Goal: Communication & Community: Answer question/provide support

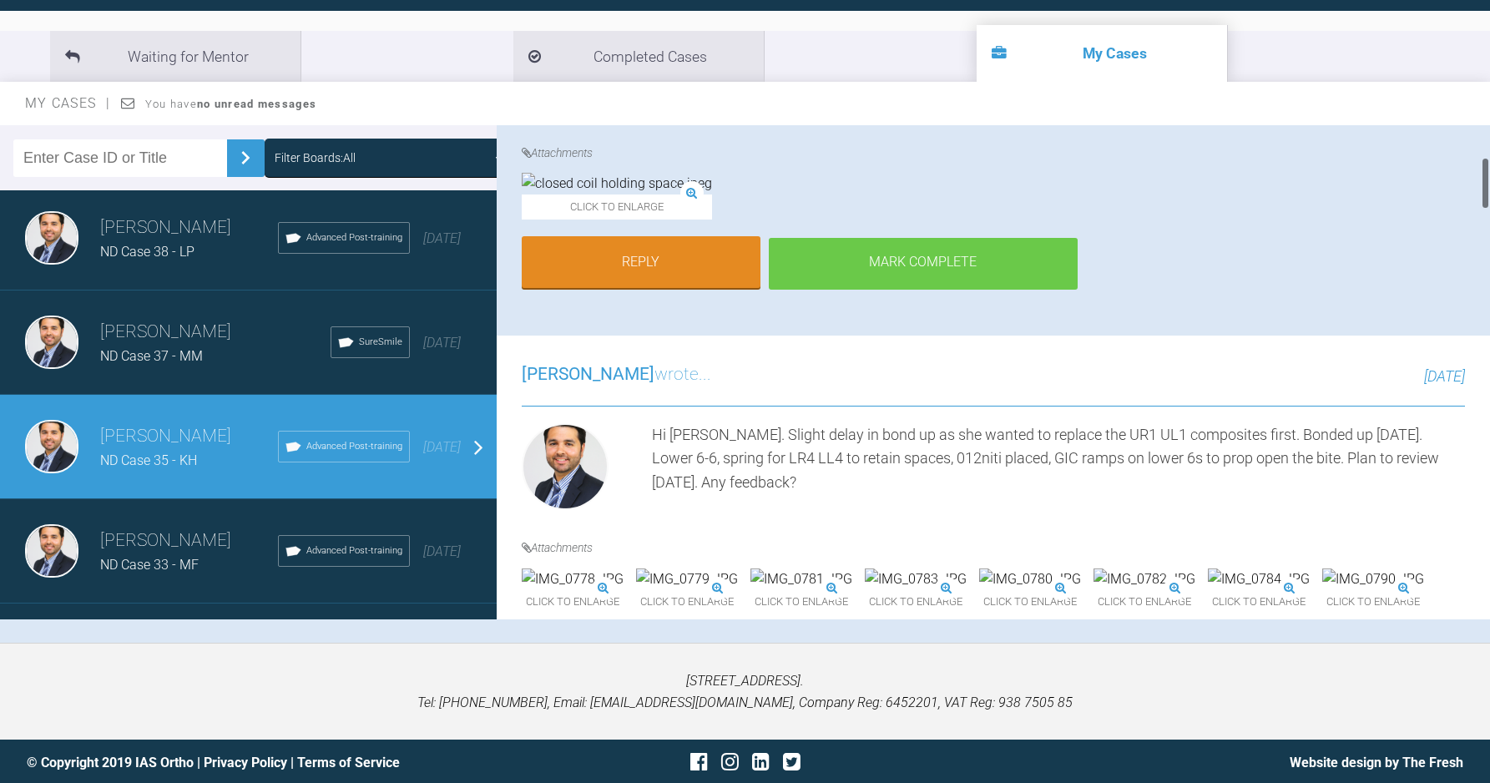
scroll to position [300, 0]
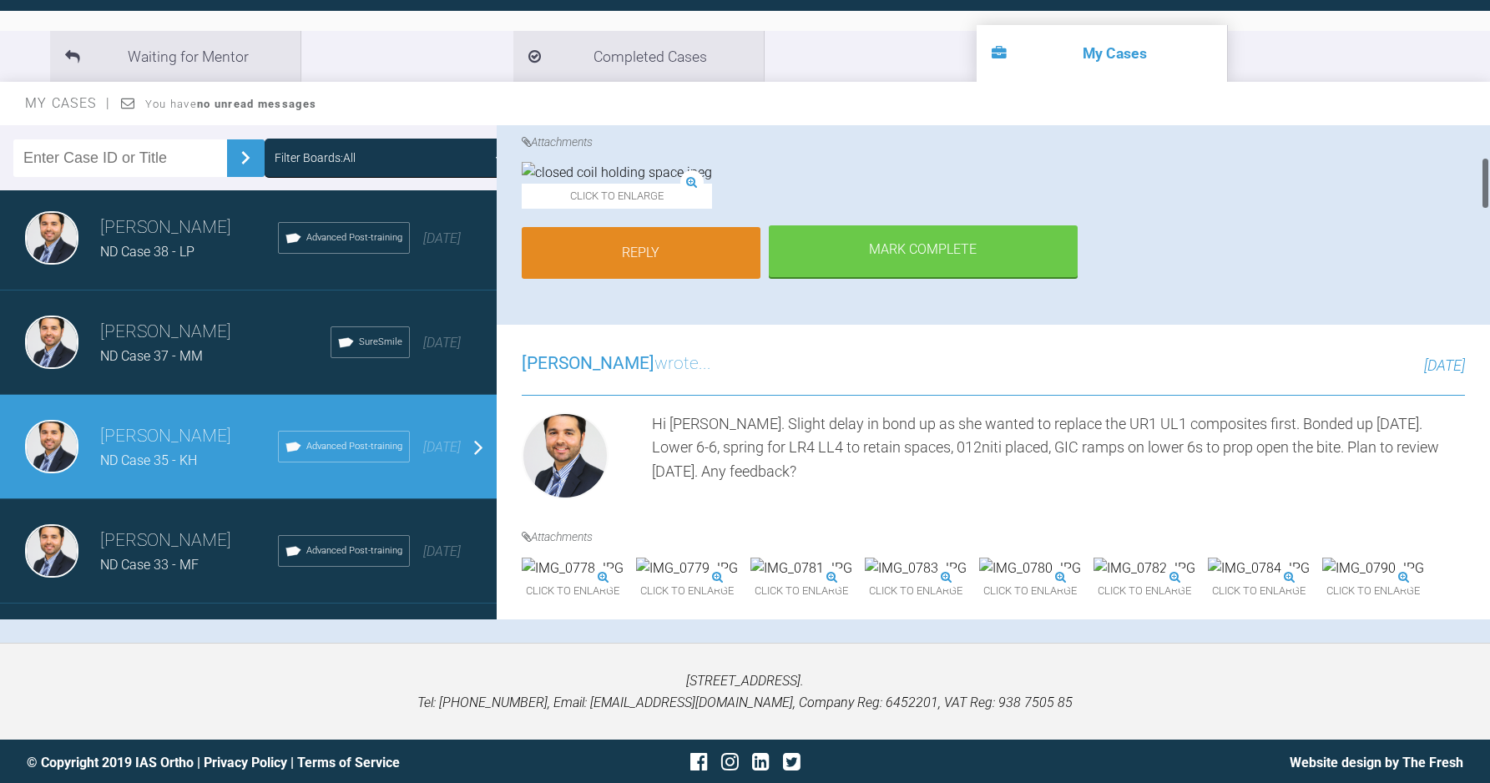
click at [676, 279] on link "Reply" at bounding box center [641, 253] width 239 height 52
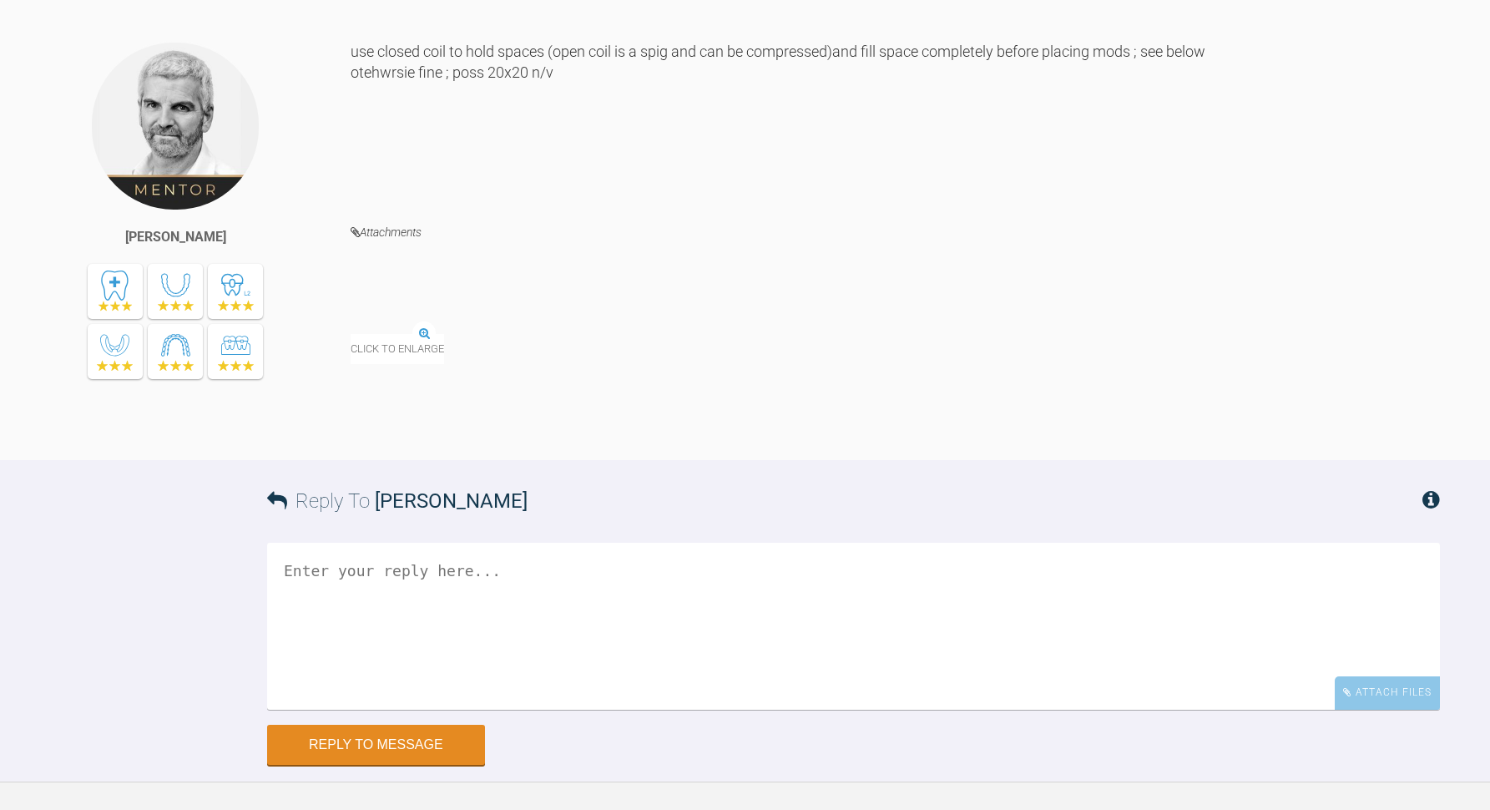
scroll to position [6941, 0]
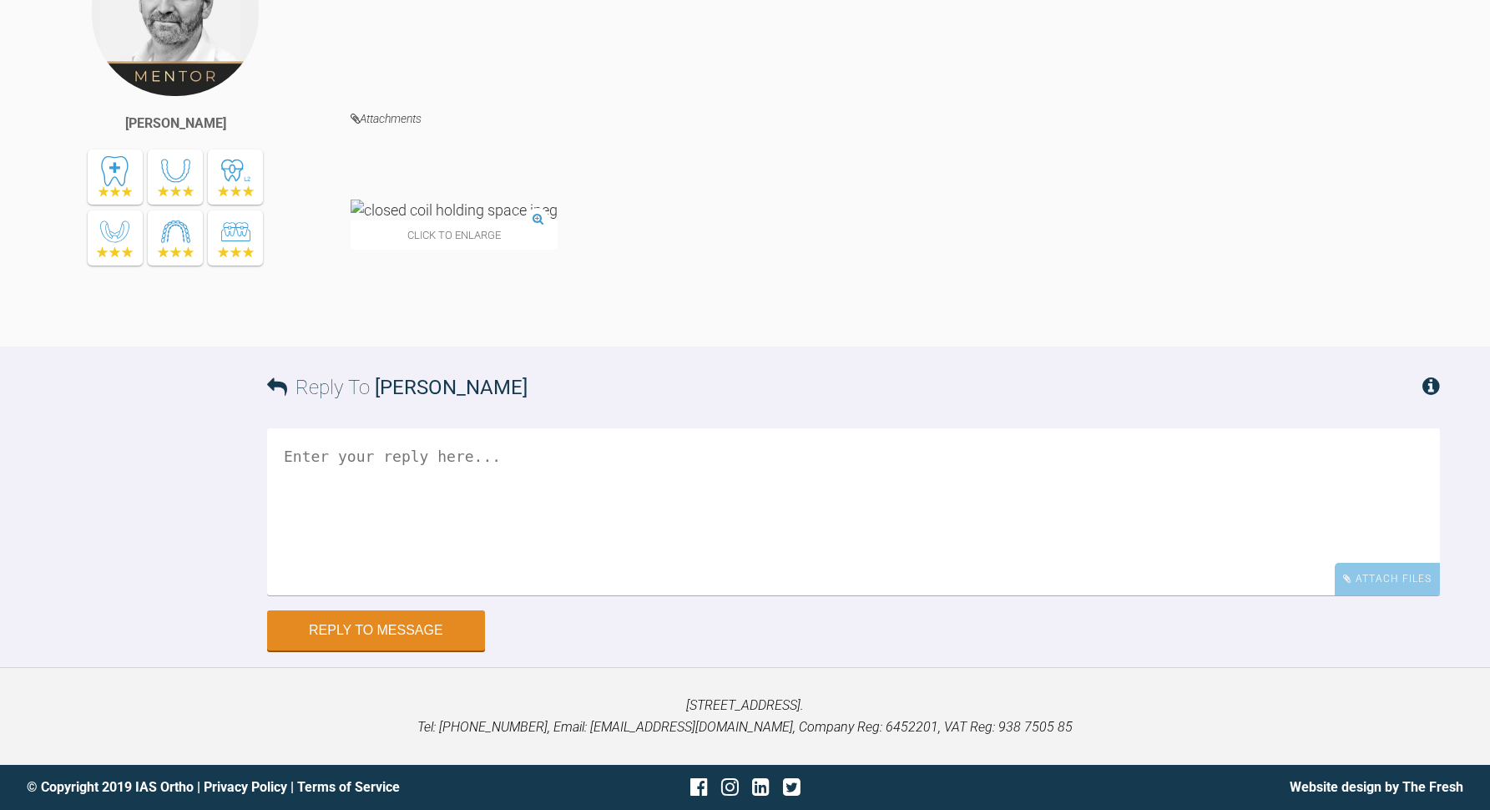
click at [802, 458] on textarea at bounding box center [853, 511] width 1173 height 167
type textarea "Thanks Ross, I got her back in and moved to closed coil"
click at [452, 622] on button "Reply to Message" at bounding box center [376, 632] width 218 height 40
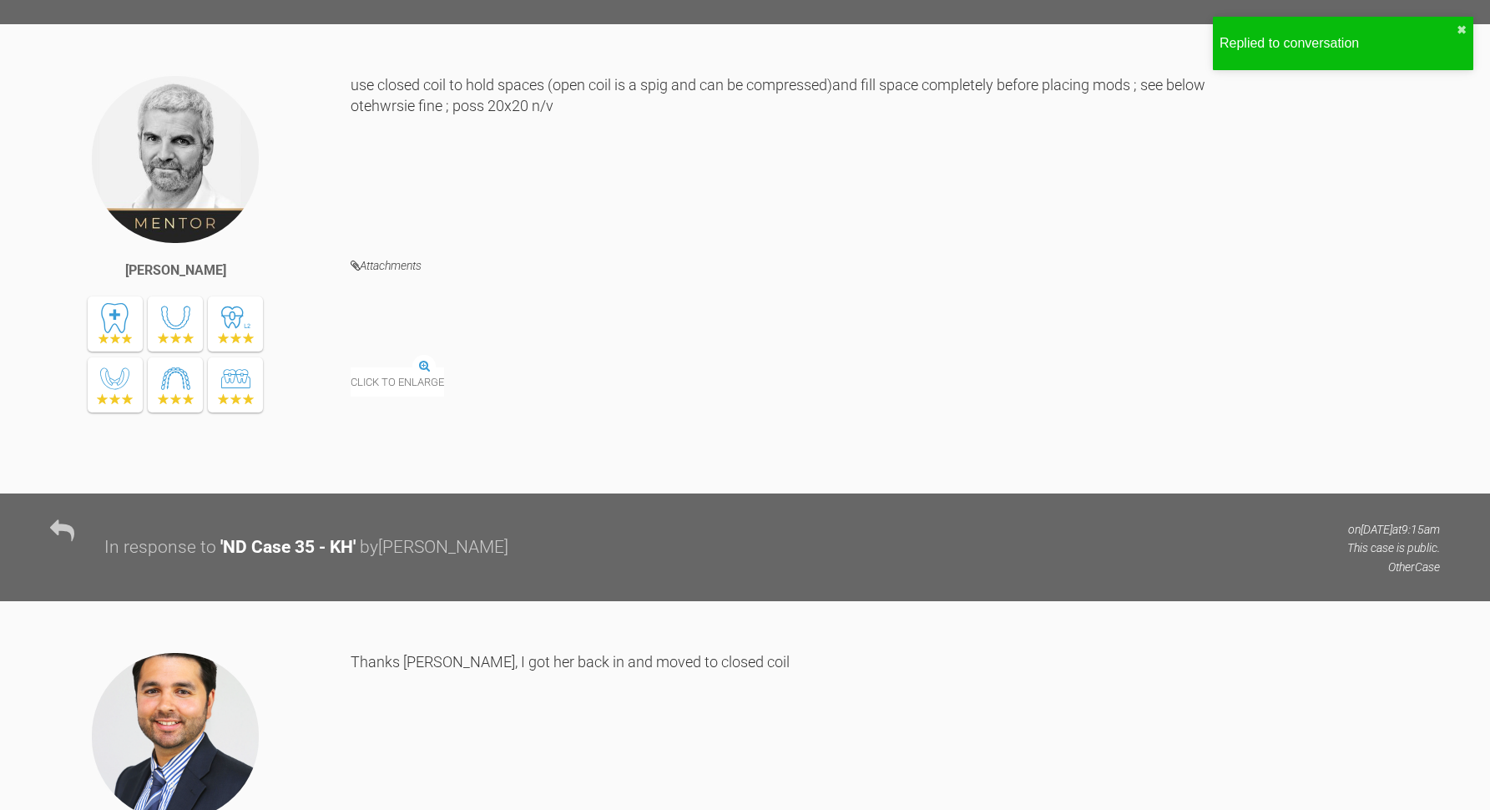
scroll to position [6139, 0]
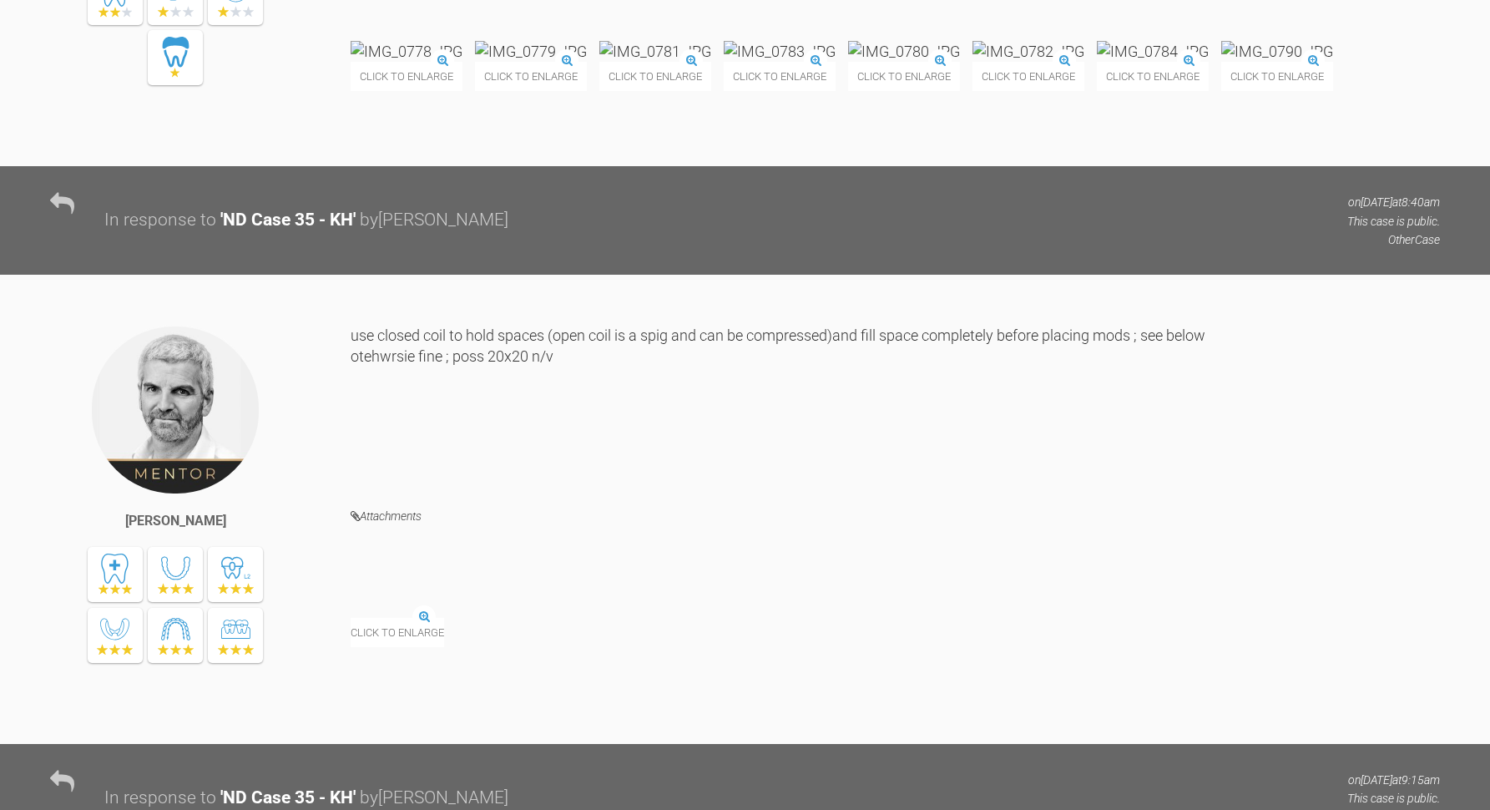
click at [1097, 62] on img at bounding box center [1153, 51] width 112 height 21
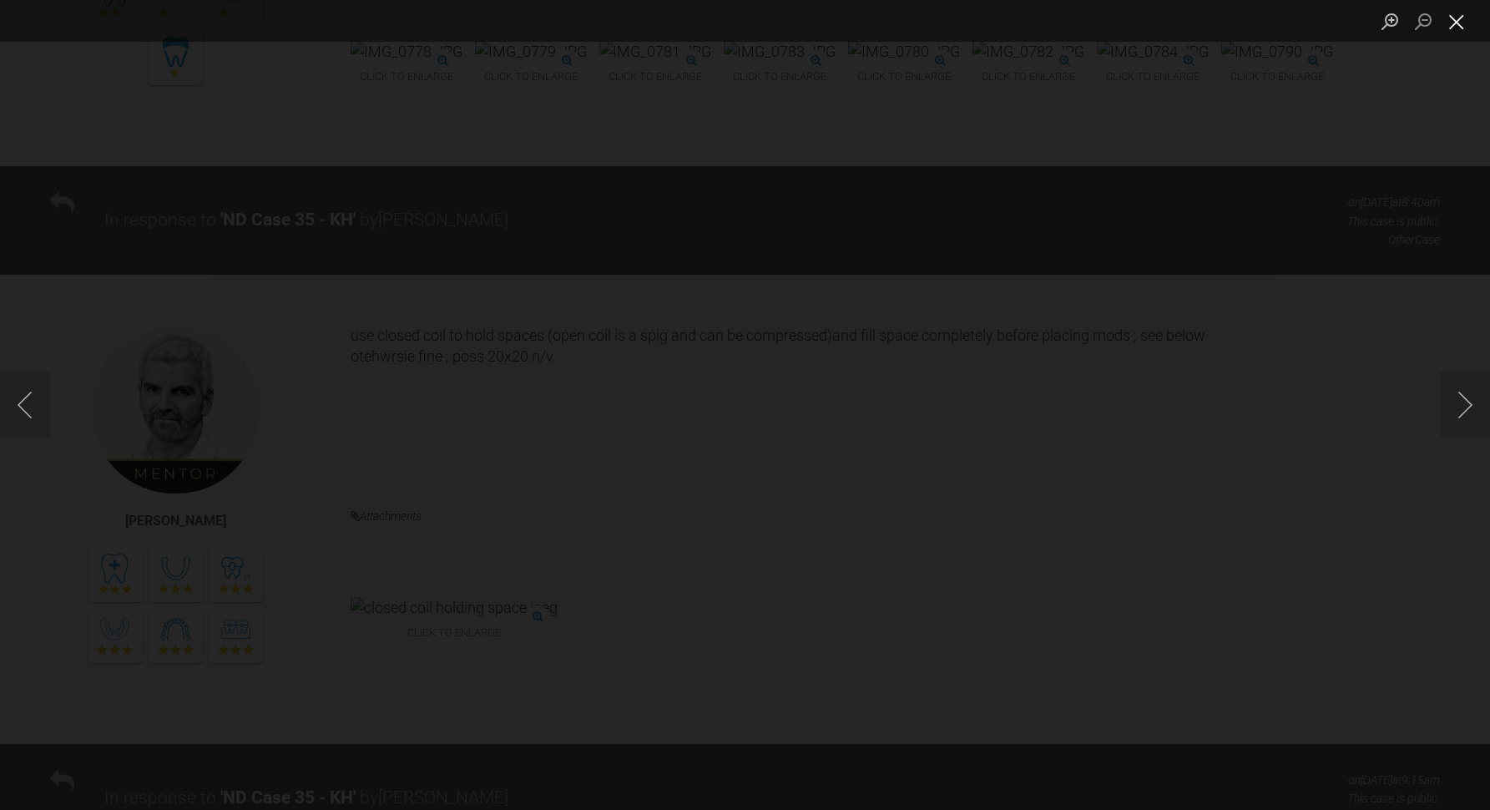
click at [1464, 28] on button "Close lightbox" at bounding box center [1456, 21] width 33 height 29
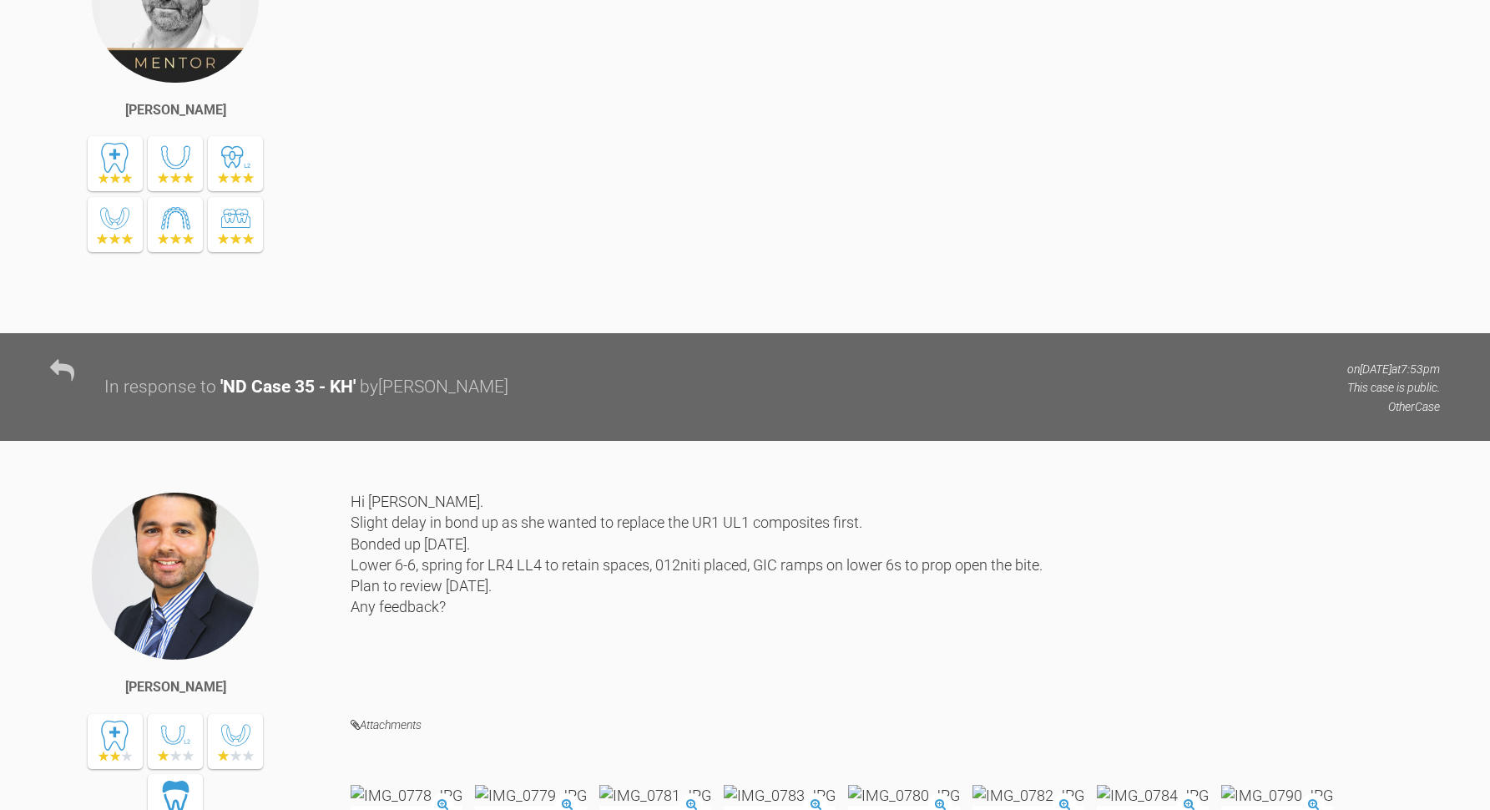
scroll to position [6178, 0]
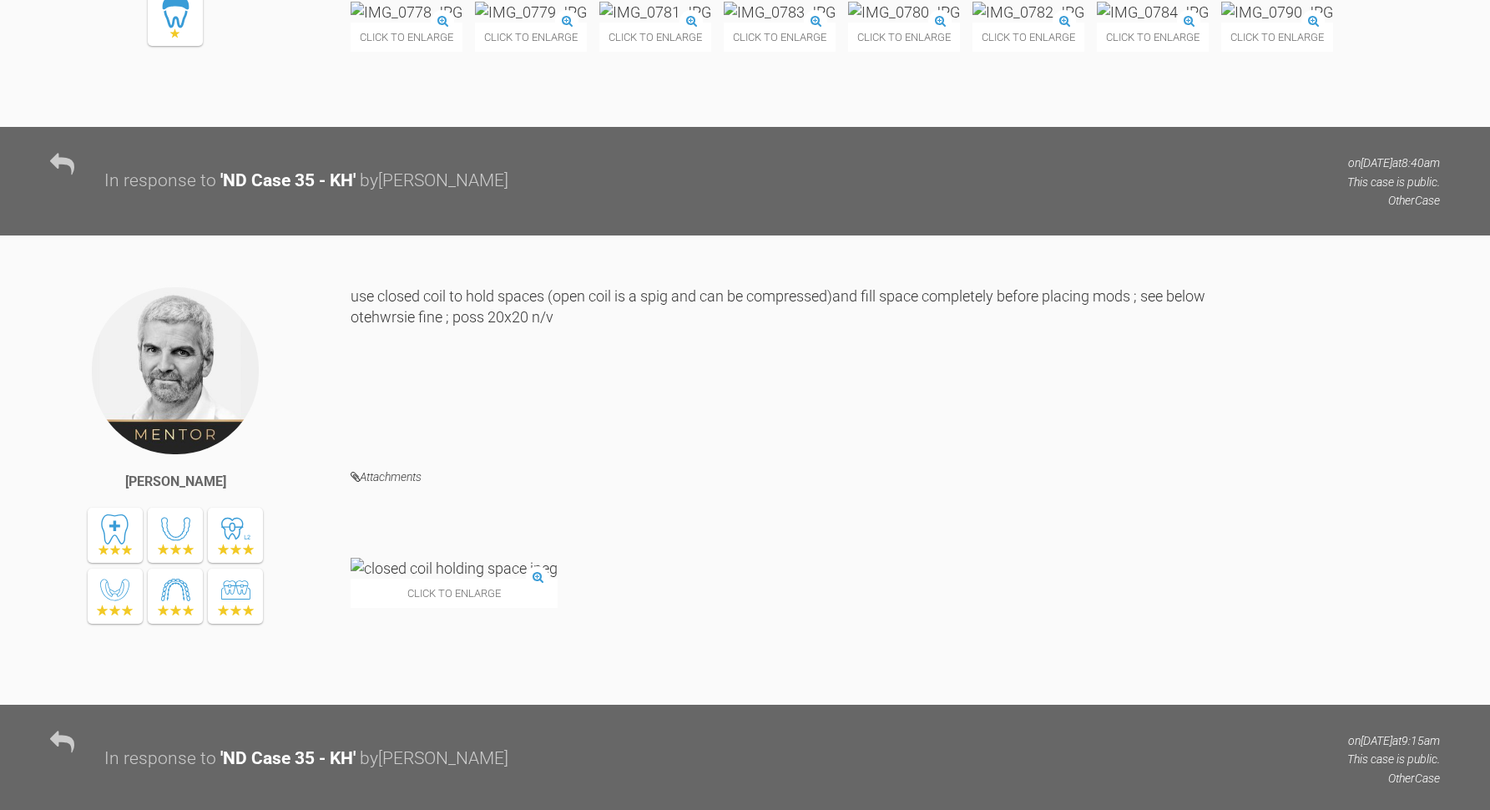
click at [1221, 23] on img at bounding box center [1277, 12] width 112 height 21
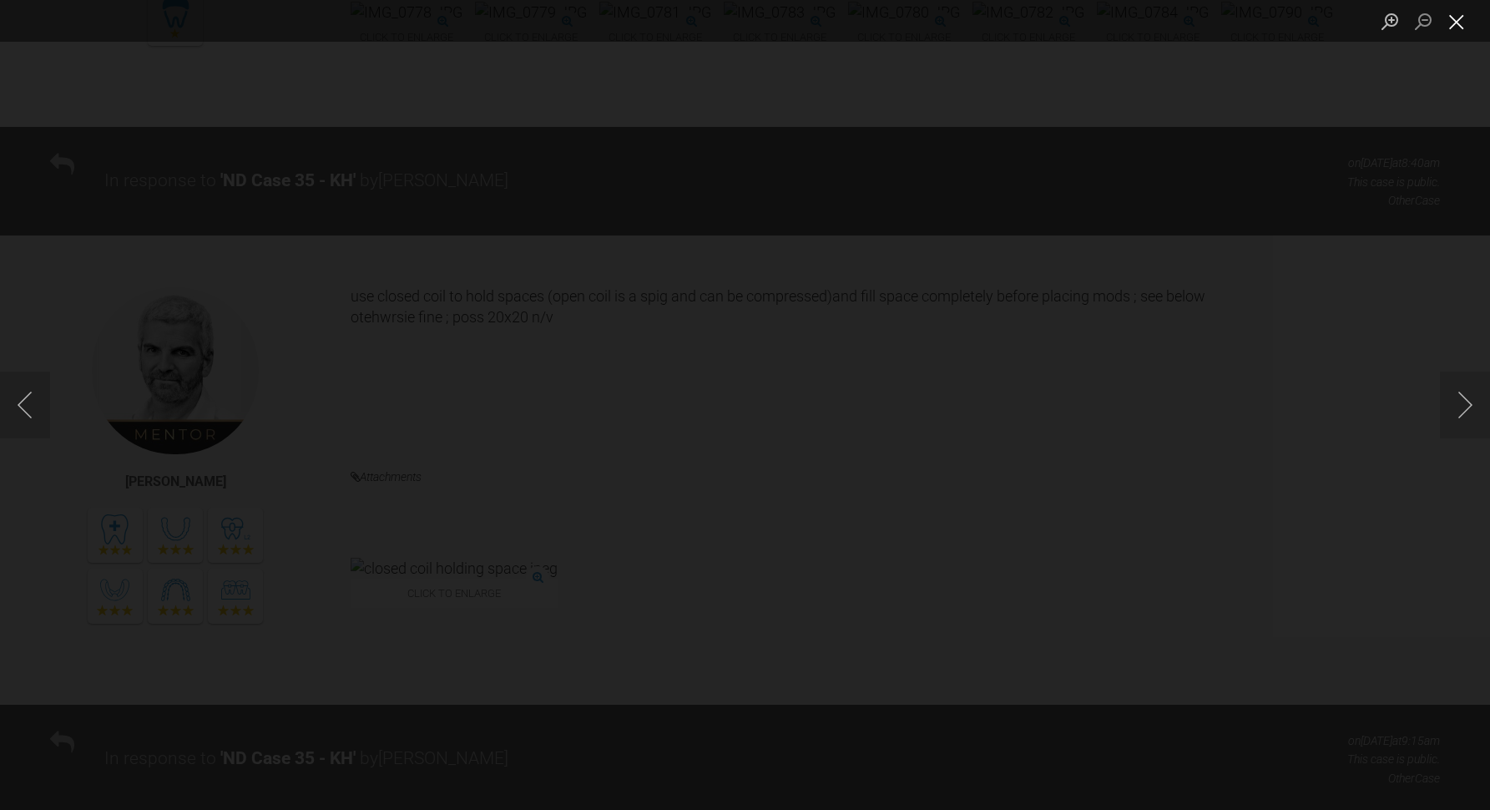
click at [1468, 18] on button "Close lightbox" at bounding box center [1456, 21] width 33 height 29
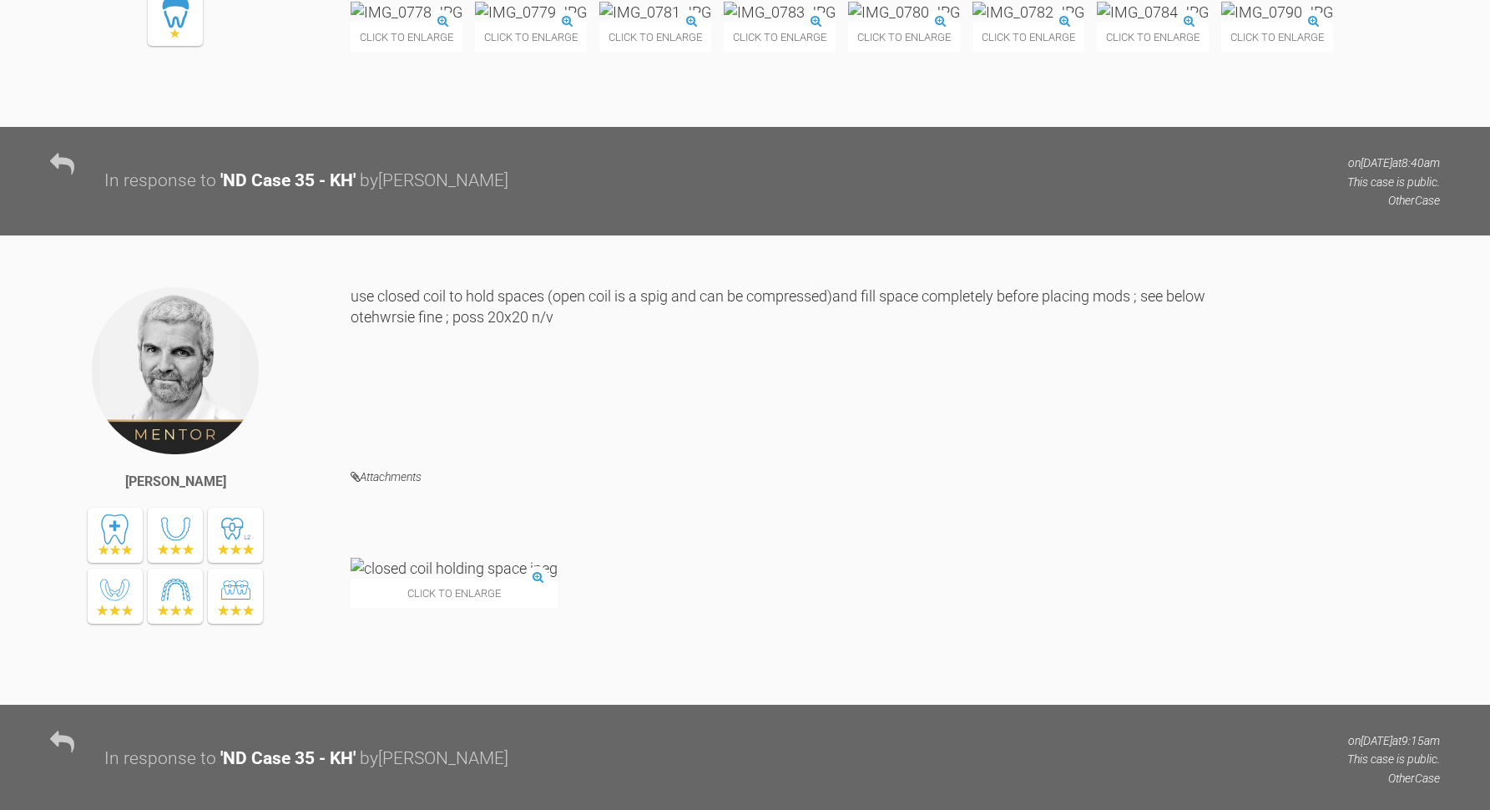
scroll to position [0, 0]
